Goal: Find specific page/section: Find specific page/section

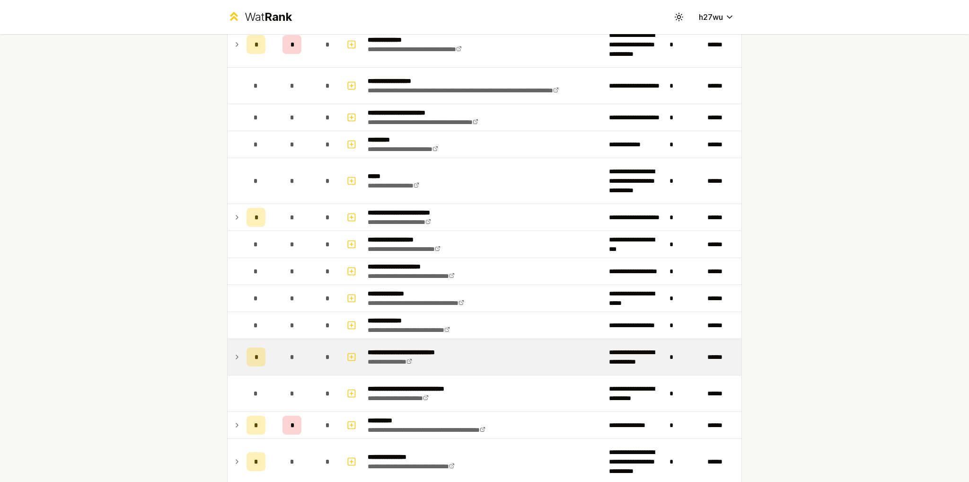
scroll to position [237, 0]
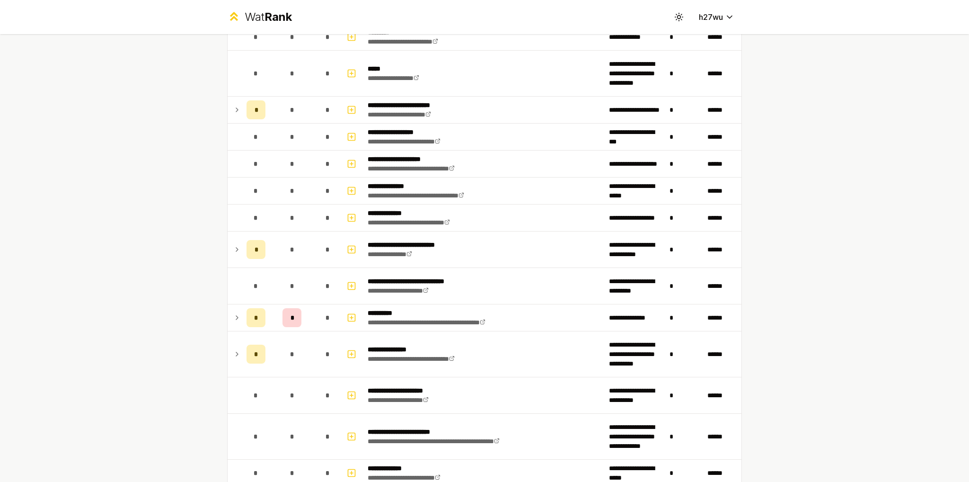
click at [885, 162] on div "**********" at bounding box center [484, 241] width 969 height 482
